Goal: Task Accomplishment & Management: Manage account settings

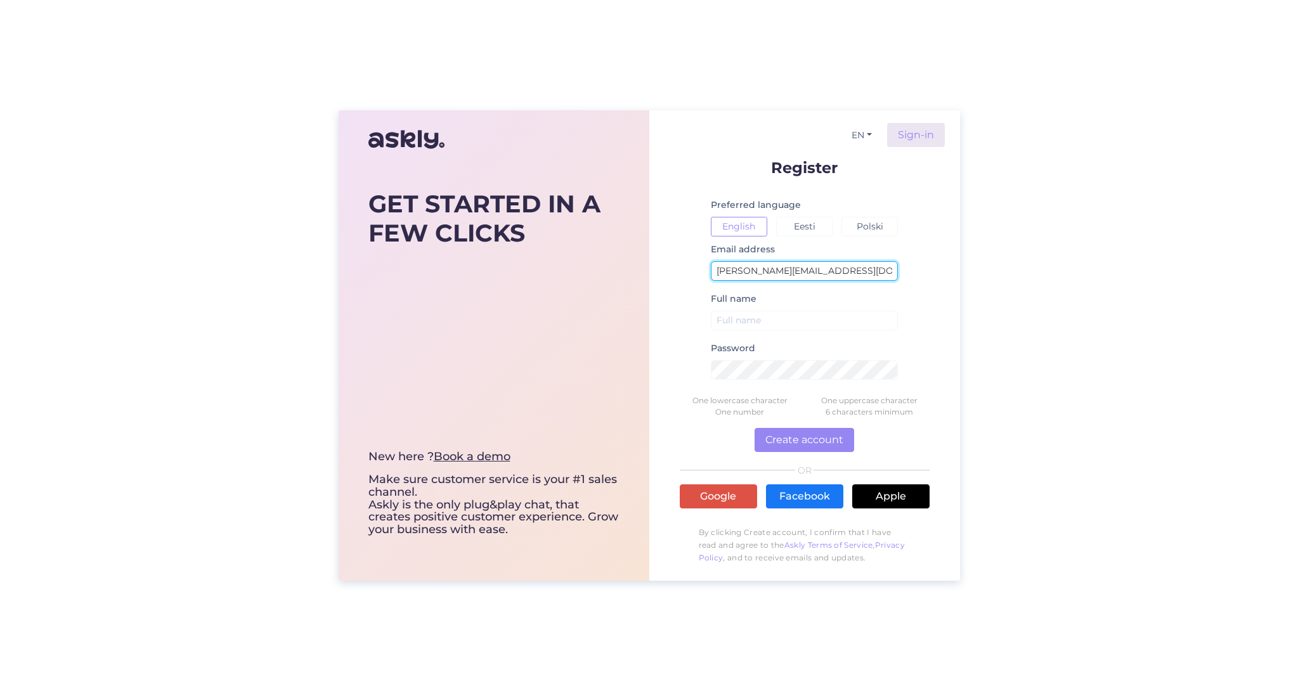
type input "andrei@lemand.eu"
type input "[PERSON_NAME]"
click at [802, 446] on button "Create account" at bounding box center [804, 440] width 100 height 24
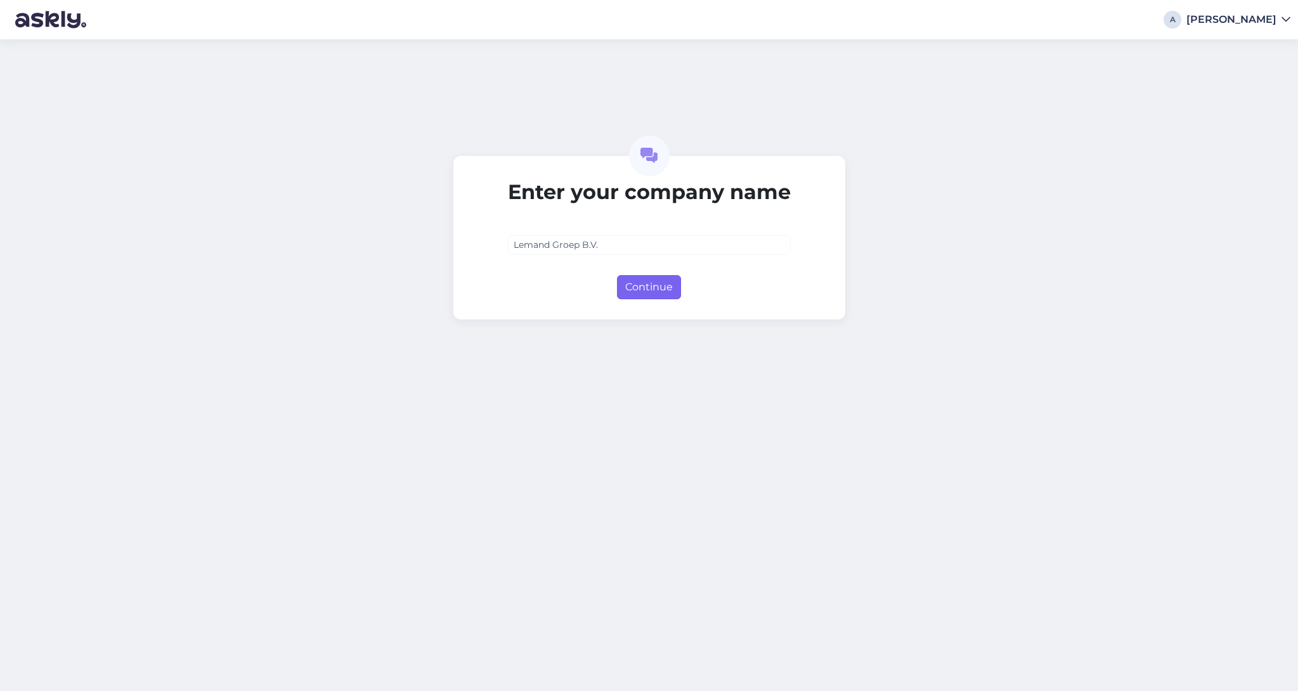
type input "Lemand Groep B.V."
click at [675, 289] on button "Continue" at bounding box center [649, 287] width 64 height 24
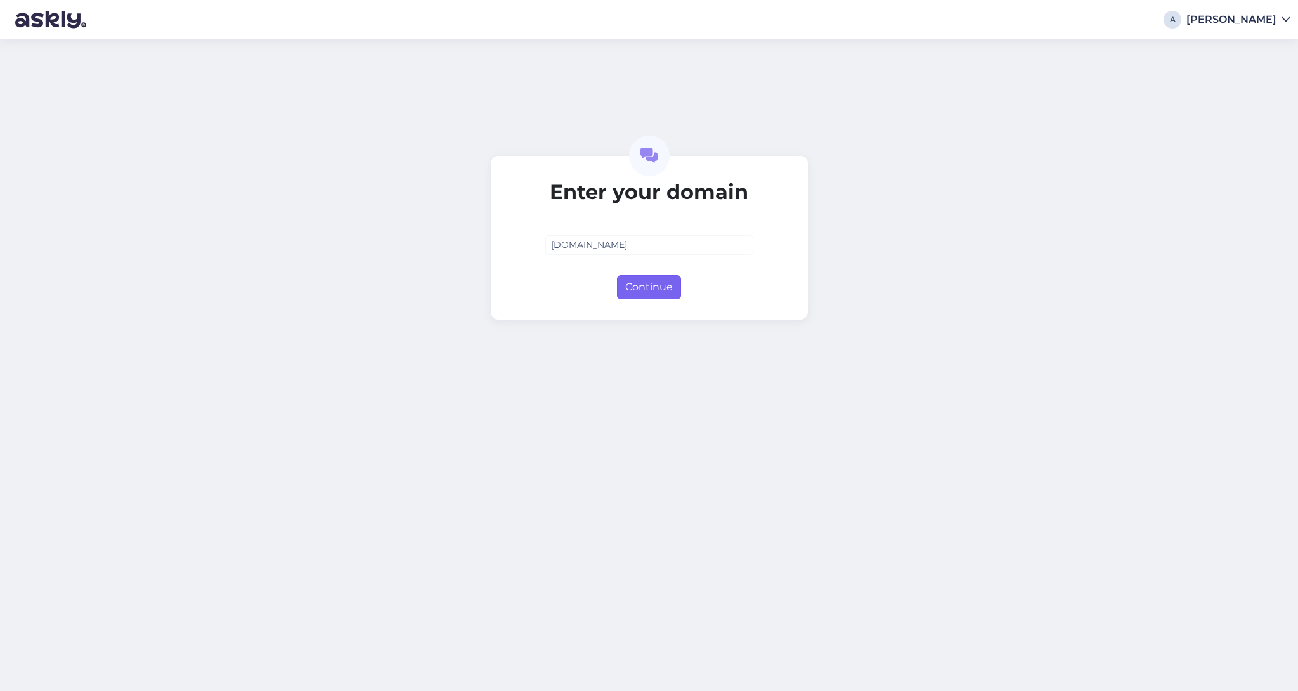
click at [640, 289] on button "Continue" at bounding box center [649, 287] width 64 height 24
type input "[DOMAIN_NAME]"
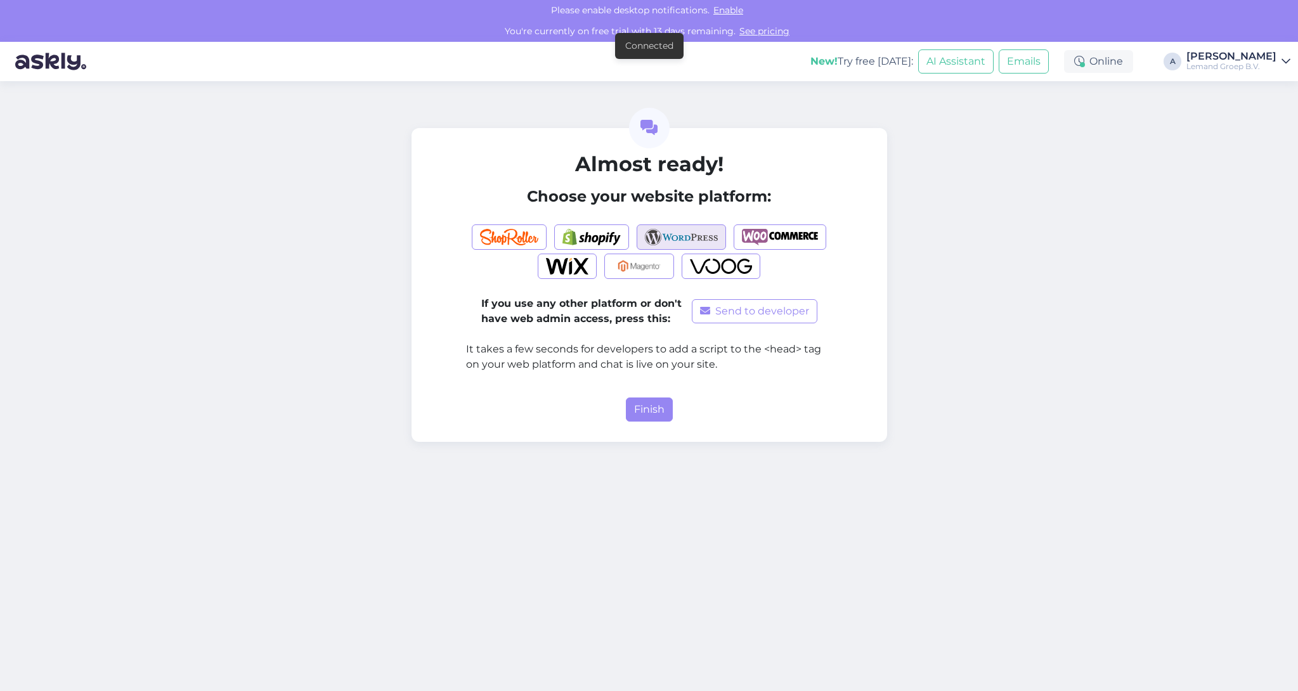
click at [695, 240] on img "button" at bounding box center [681, 237] width 73 height 16
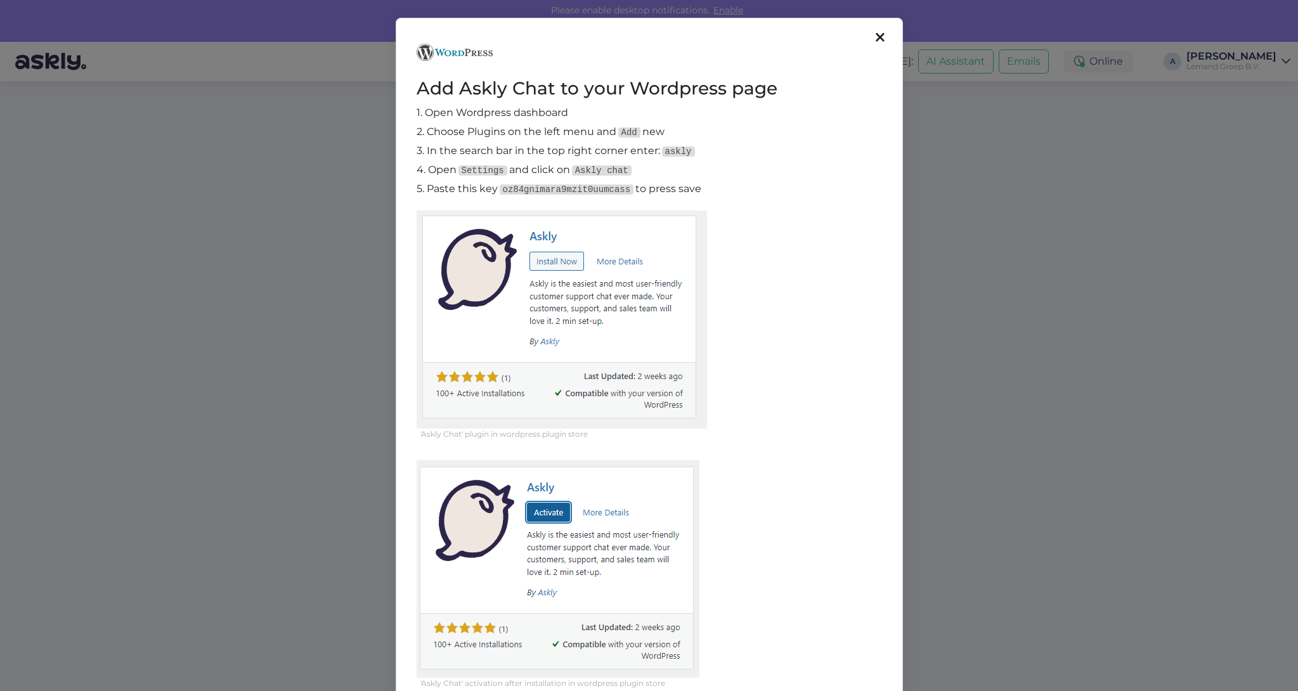
click at [299, 262] on div "Add Askly Chat to your Wordpress page 1. Open Wordpress dashboard 2. Choose Plu…" at bounding box center [649, 345] width 1298 height 691
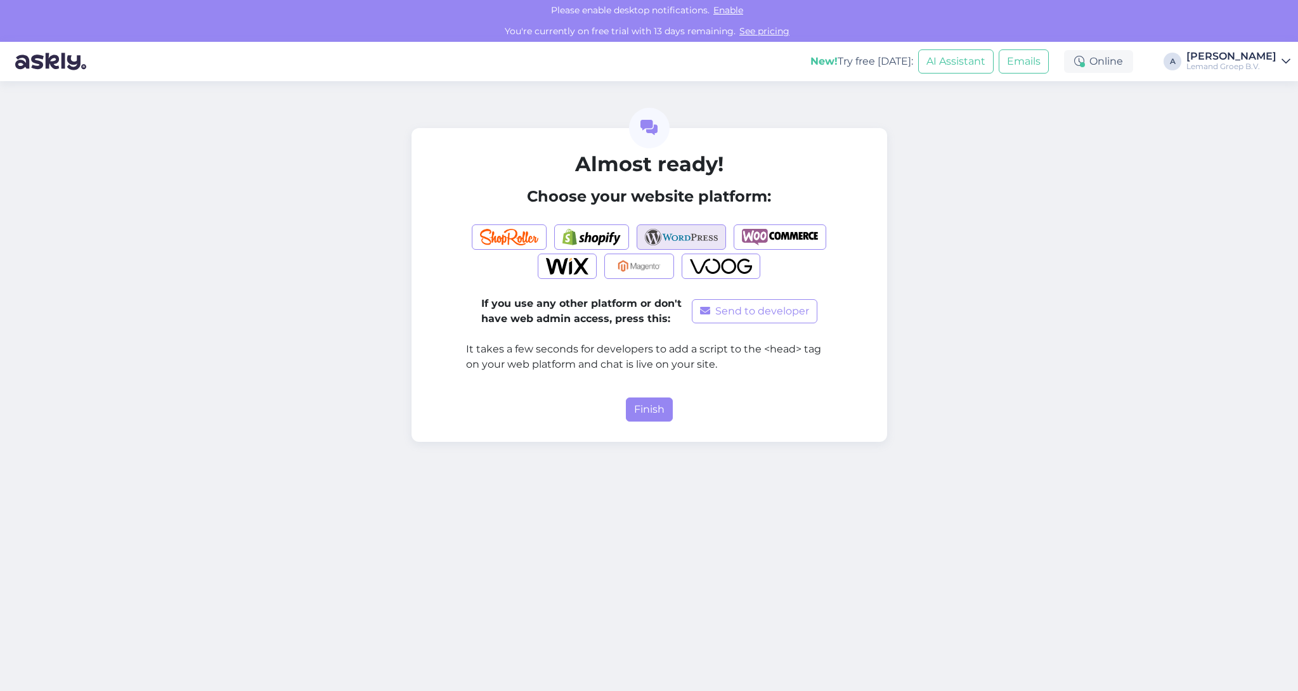
click at [688, 235] on img "button" at bounding box center [681, 237] width 73 height 16
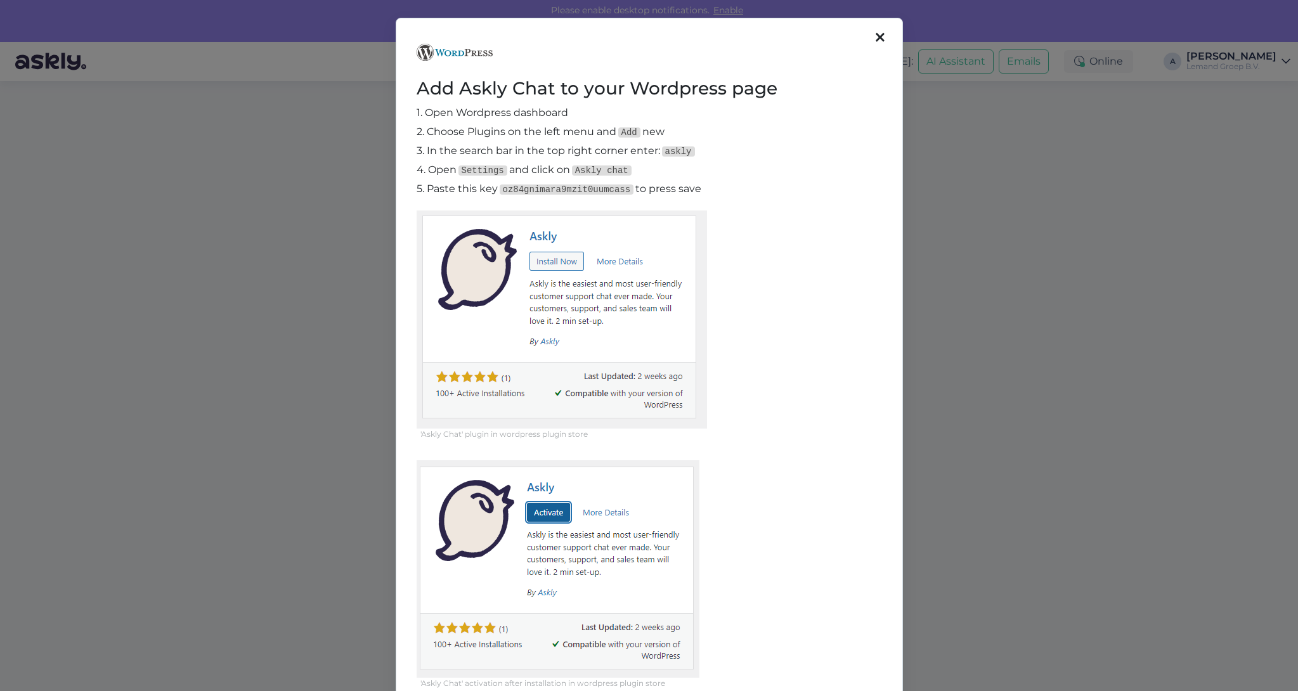
click at [543, 190] on code "oz84gnimara9mzit0uumcass" at bounding box center [567, 189] width 134 height 10
copy code "oz84gnimara9mzit0uumcass"
click at [264, 262] on div "Add Askly Chat to your Wordpress page 1. Open Wordpress dashboard 2. Choose Plu…" at bounding box center [649, 345] width 1298 height 691
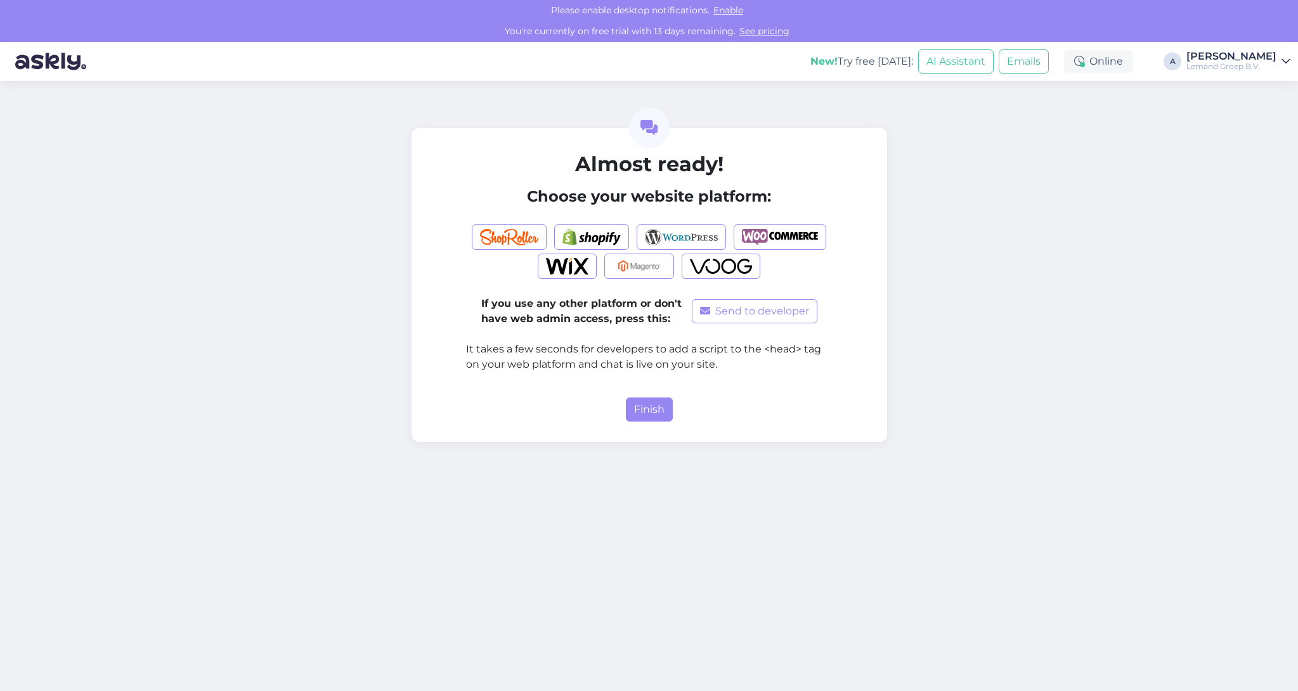
click at [730, 11] on span "Enable" at bounding box center [727, 9] width 37 height 11
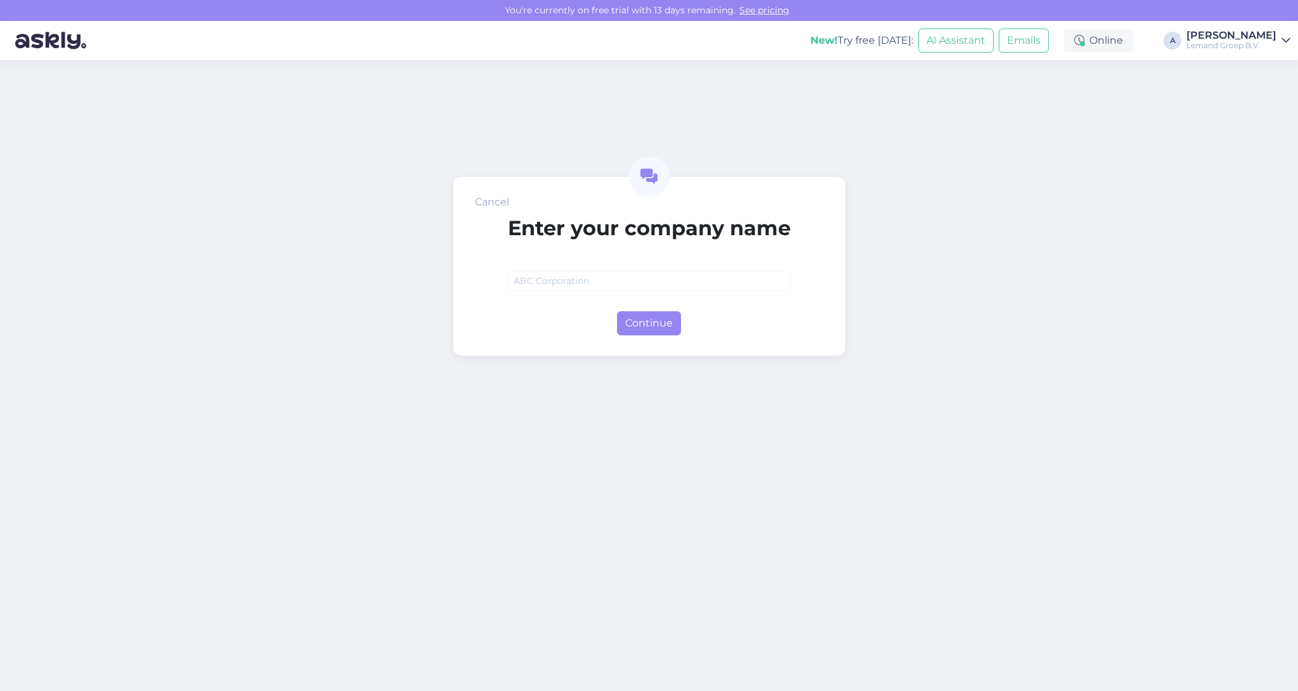
click at [1267, 45] on div "Lemand Groep B.V." at bounding box center [1231, 46] width 90 height 10
click at [1024, 94] on div "Cancel Enter your company name Continue" at bounding box center [649, 375] width 1298 height 631
click at [1125, 42] on div "Online" at bounding box center [1098, 40] width 69 height 23
click at [1188, 147] on div "Cancel Enter your company name Continue" at bounding box center [649, 375] width 1298 height 631
click at [767, 6] on link "See pricing" at bounding box center [764, 9] width 58 height 11
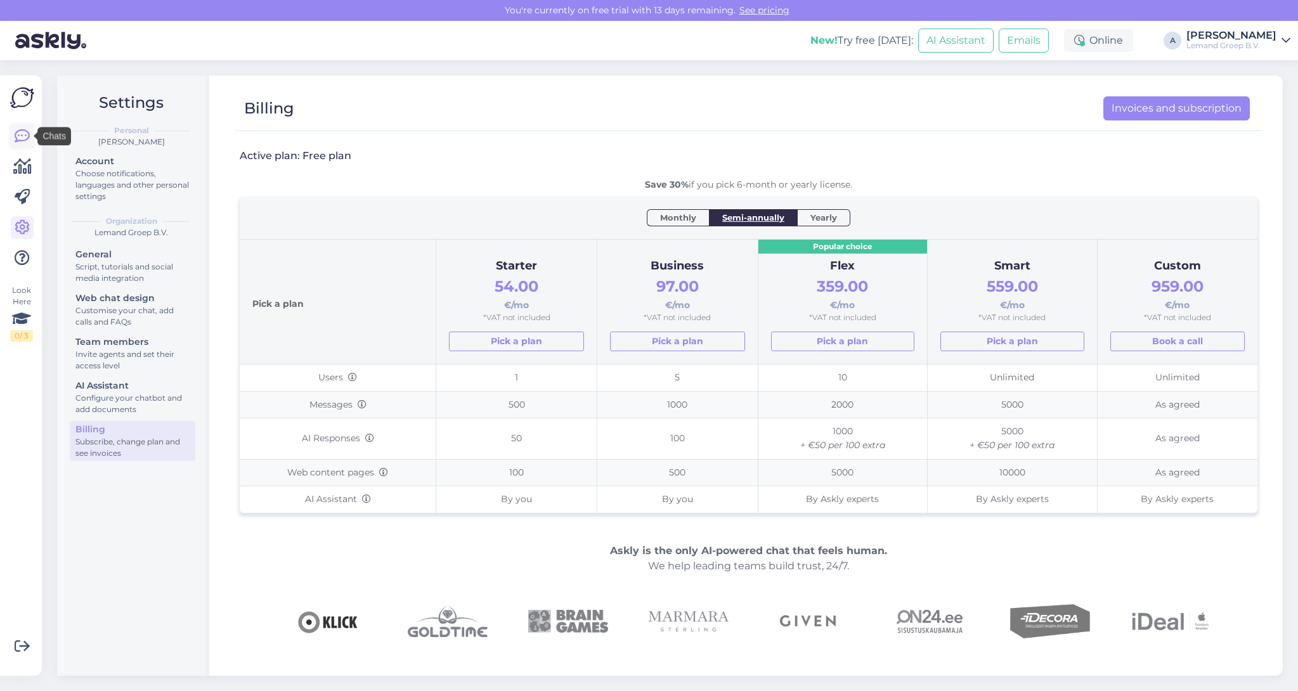
click at [21, 138] on icon at bounding box center [22, 136] width 15 height 15
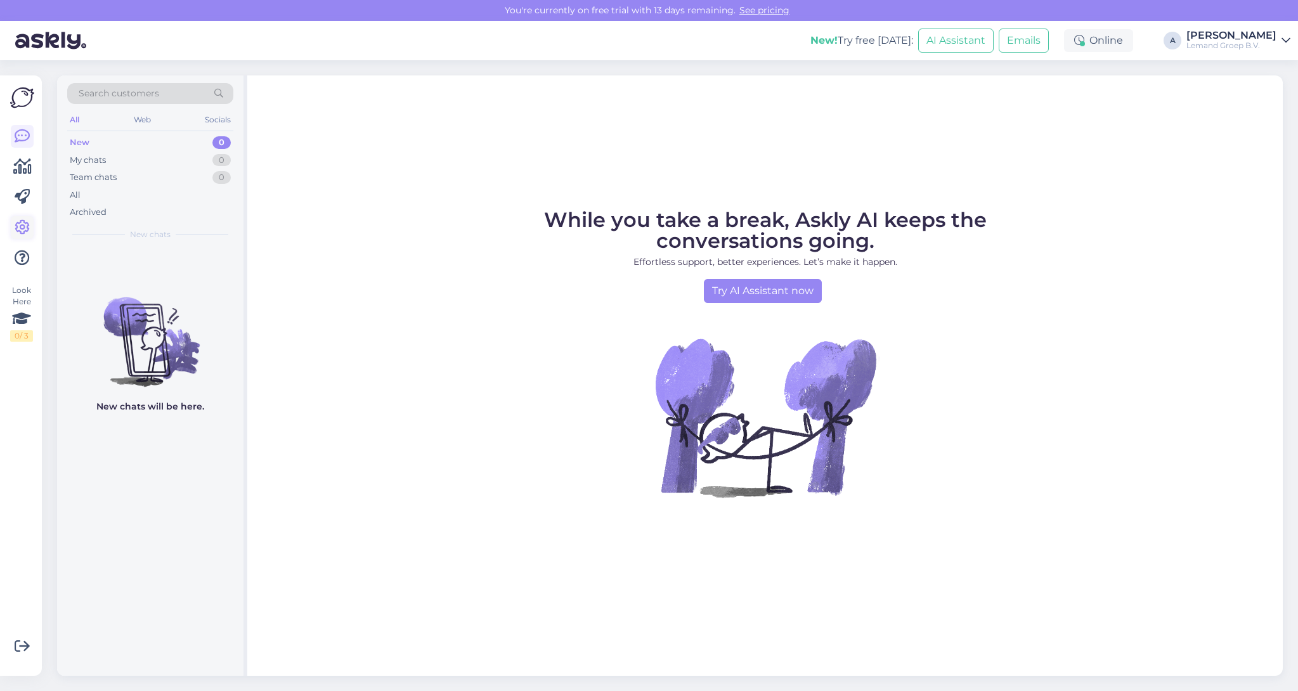
click at [22, 233] on icon at bounding box center [22, 227] width 15 height 15
